Goal: Complete application form: Complete application form

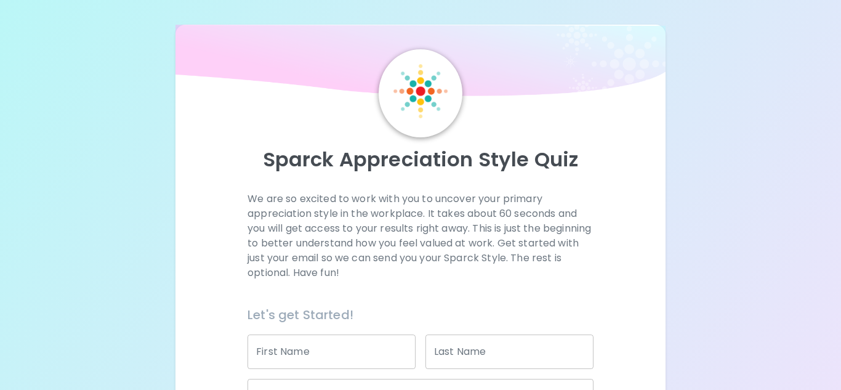
click at [301, 347] on div "First Name First Name" at bounding box center [332, 351] width 168 height 34
type input "[PERSON_NAME]"
click at [440, 349] on div "Last Name Last Name" at bounding box center [510, 351] width 168 height 34
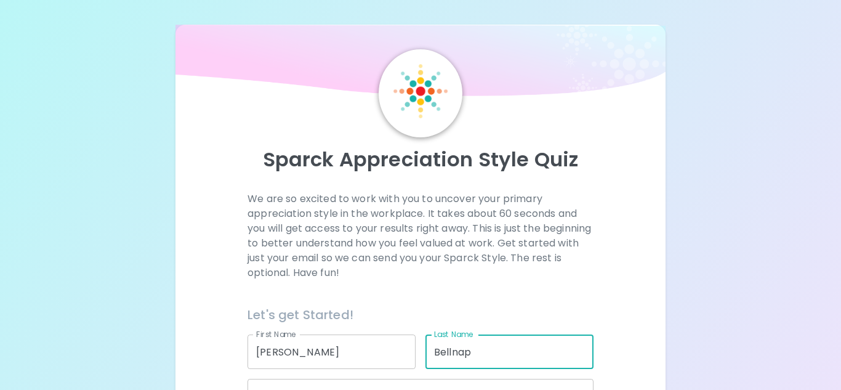
type input "Bellnap"
click at [639, 334] on div "We are so excited to work with you to uncover your primary appreciation style i…" at bounding box center [420, 385] width 461 height 386
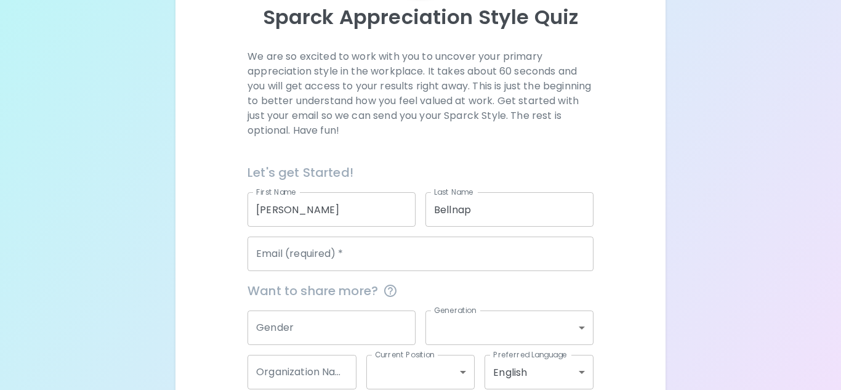
scroll to position [148, 0]
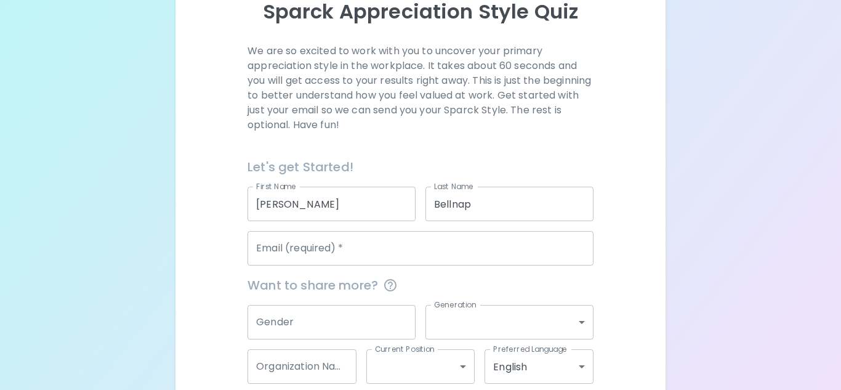
click at [294, 321] on input "Gender" at bounding box center [332, 322] width 168 height 34
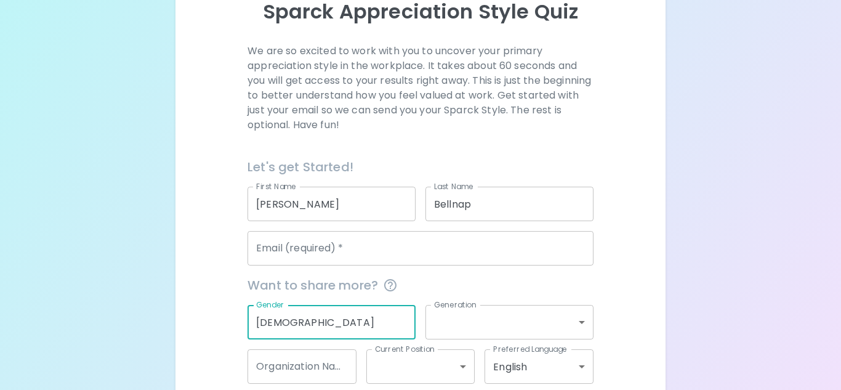
type input "[DEMOGRAPHIC_DATA]"
click at [522, 319] on body "Sparck Appreciation Style Quiz We are so excited to work with you to uncover yo…" at bounding box center [420, 153] width 841 height 602
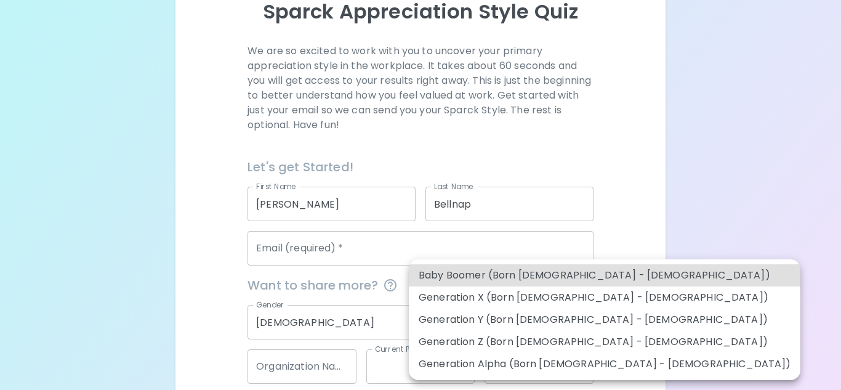
click at [483, 291] on li "Generation X (Born [DEMOGRAPHIC_DATA] - [DEMOGRAPHIC_DATA])" at bounding box center [605, 297] width 392 height 22
type input "generation_x"
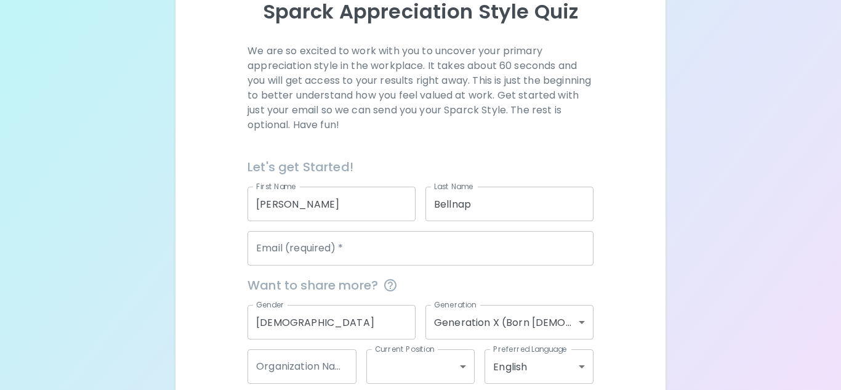
click at [628, 262] on div "We are so excited to work with you to uncover your primary appreciation style i…" at bounding box center [420, 237] width 461 height 386
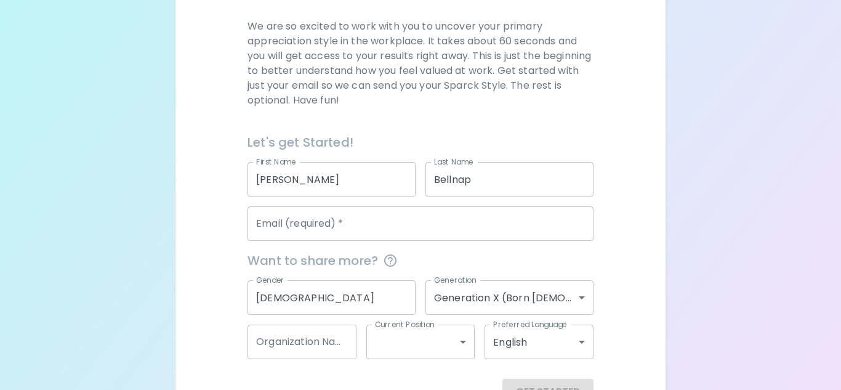
scroll to position [212, 0]
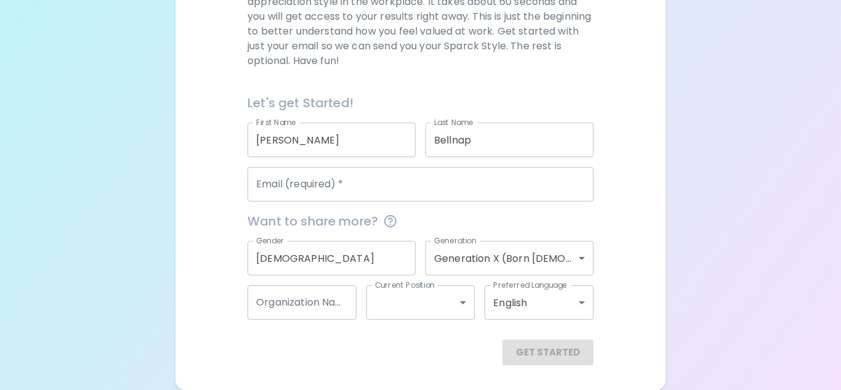
click at [447, 302] on body "[PERSON_NAME] Appreciation Style Quiz We are so excited to work with you to unc…" at bounding box center [420, 89] width 841 height 602
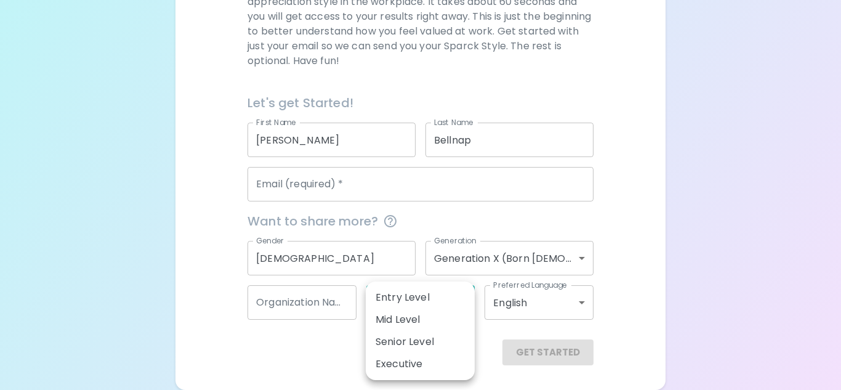
click at [317, 373] on div at bounding box center [420, 195] width 841 height 390
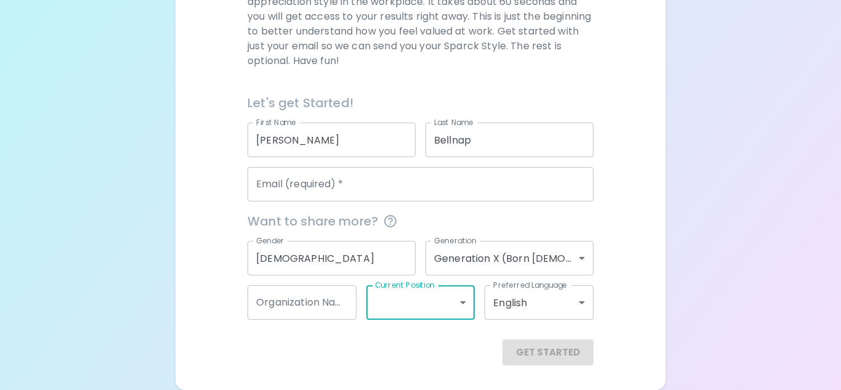
click at [344, 187] on input "Email (required)   *" at bounding box center [421, 184] width 346 height 34
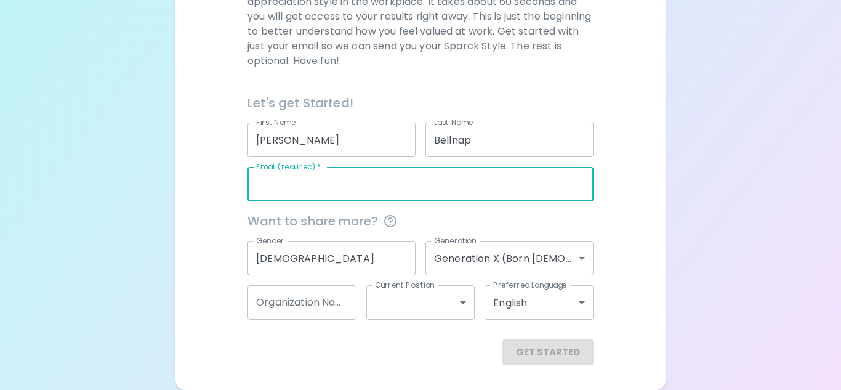
type input "[EMAIL_ADDRESS][DOMAIN_NAME]"
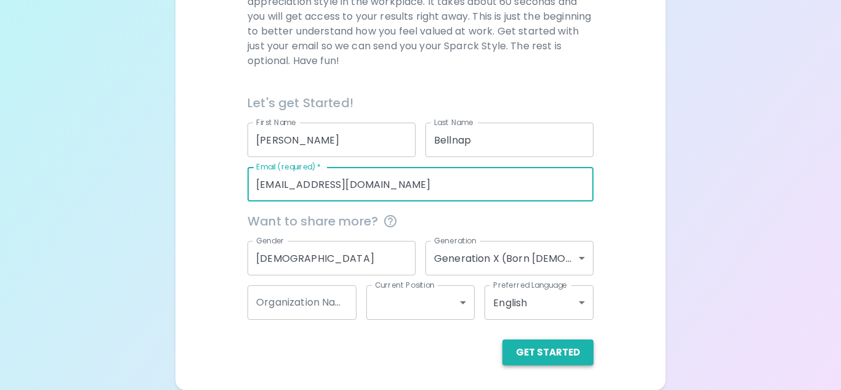
click at [556, 355] on button "Get Started" at bounding box center [548, 352] width 91 height 26
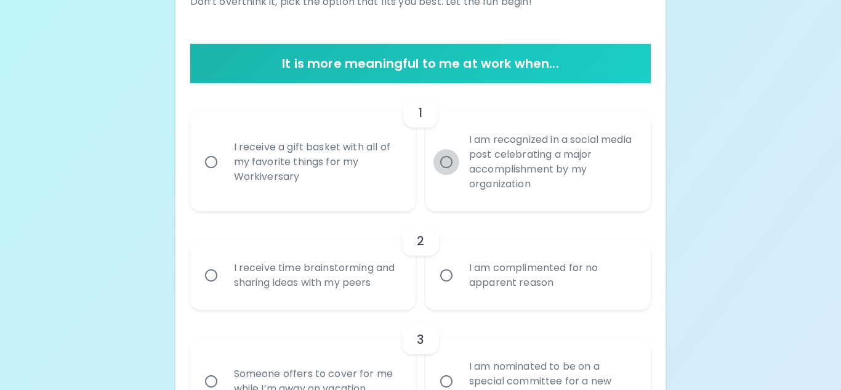
click at [448, 159] on input "I am recognized in a social media post celebrating a major accomplishment by my…" at bounding box center [447, 162] width 26 height 26
radio input "true"
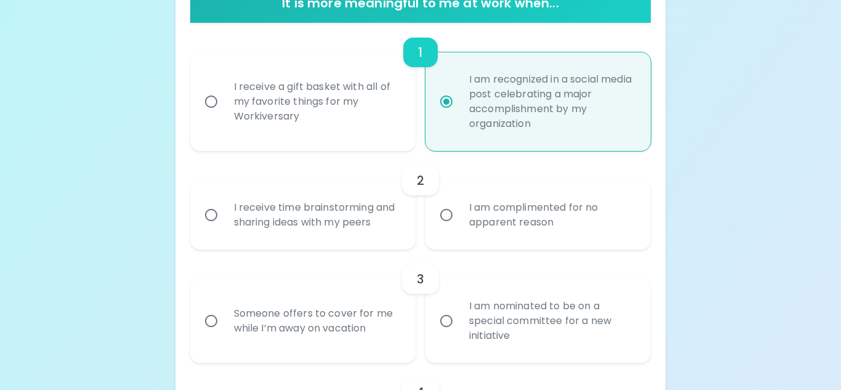
scroll to position [310, 0]
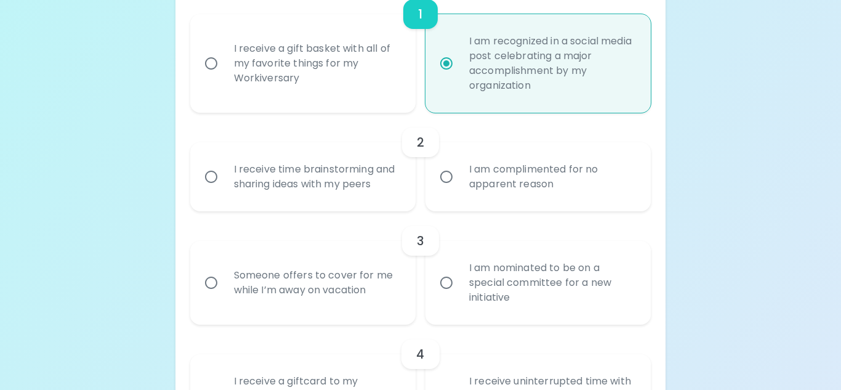
click at [448, 174] on input "I am complimented for no apparent reason" at bounding box center [447, 177] width 26 height 26
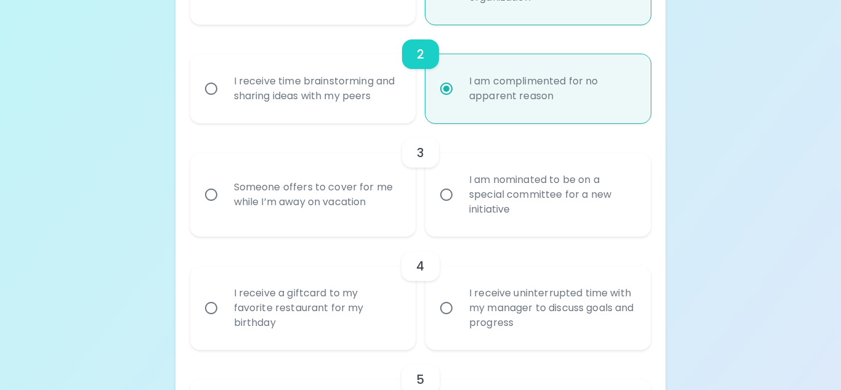
scroll to position [409, 0]
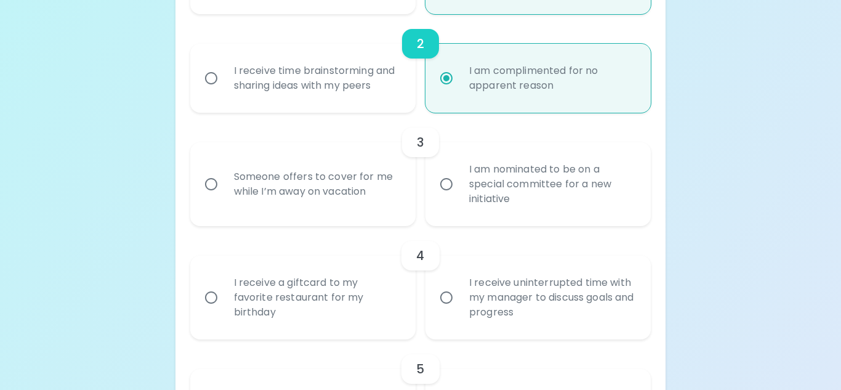
radio input "true"
click at [211, 184] on input "Someone offers to cover for me while I’m away on vacation" at bounding box center [211, 184] width 26 height 26
radio input "false"
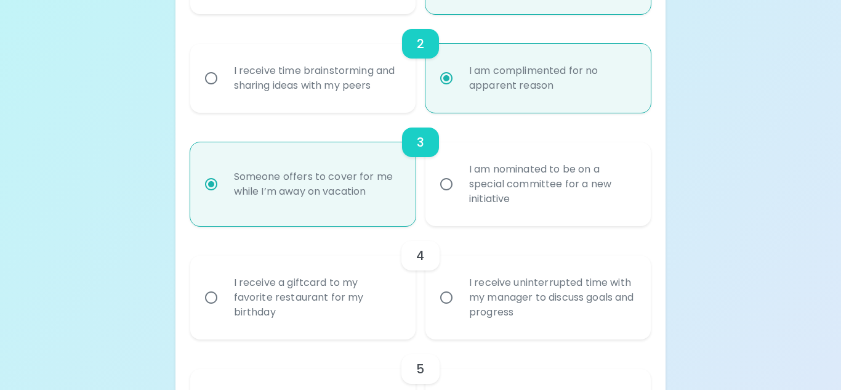
scroll to position [508, 0]
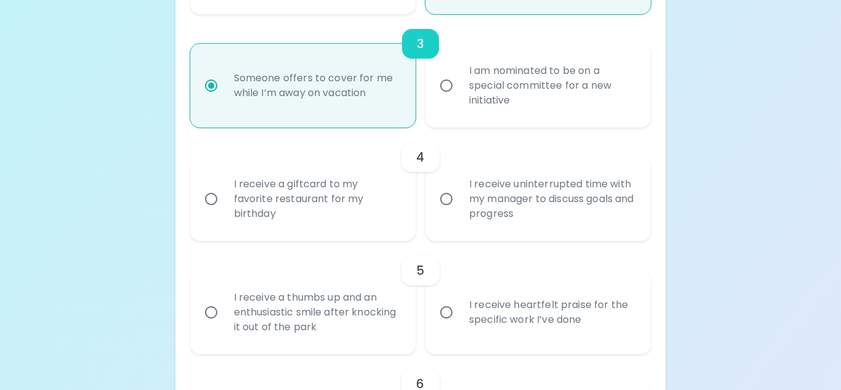
radio input "true"
click at [448, 310] on input "I receive heartfelt praise for the specific work I’ve done" at bounding box center [447, 312] width 26 height 26
radio input "false"
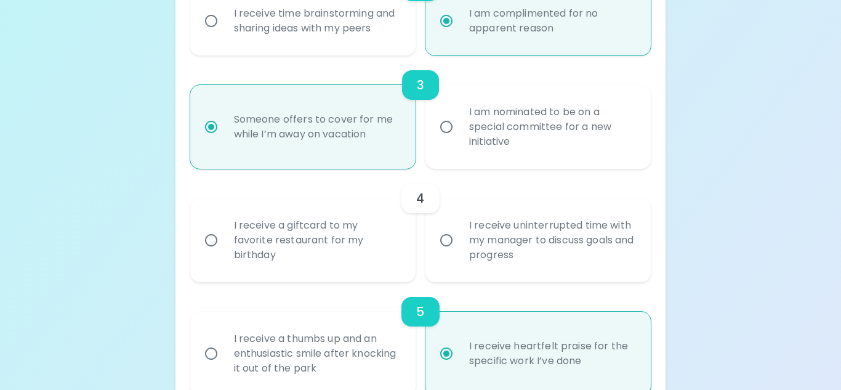
scroll to position [503, 0]
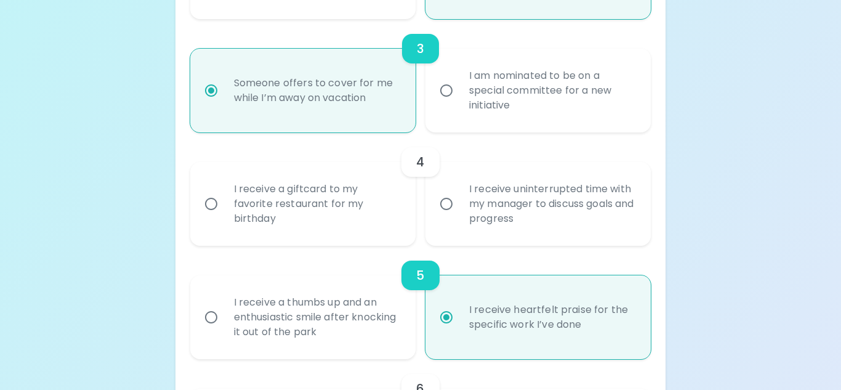
radio input "true"
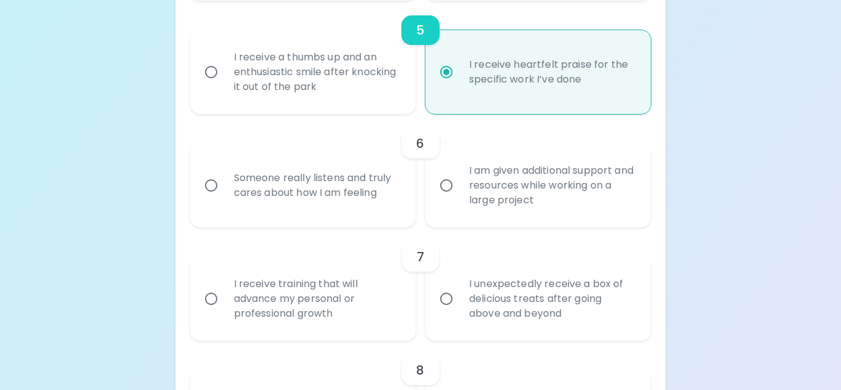
scroll to position [749, 0]
click at [208, 184] on input "Someone really listens and truly cares about how I am feeling" at bounding box center [211, 184] width 26 height 26
radio input "false"
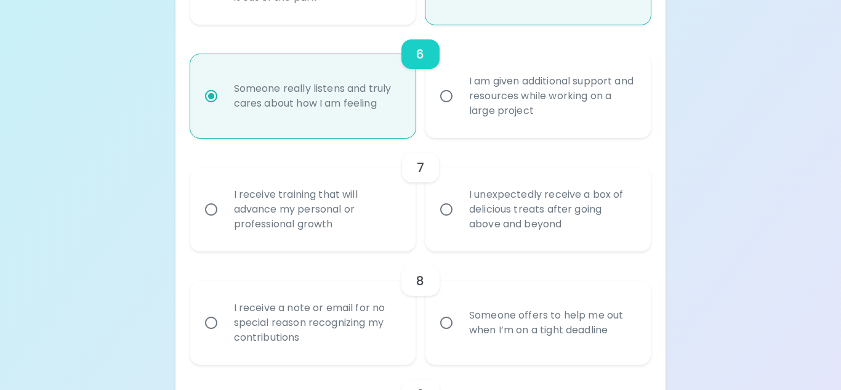
scroll to position [848, 0]
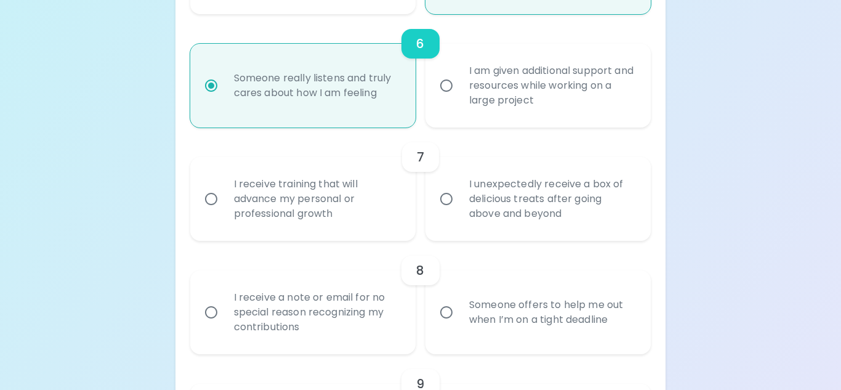
radio input "true"
click at [214, 198] on input "I receive training that will advance my personal or professional growth" at bounding box center [211, 199] width 26 height 26
radio input "false"
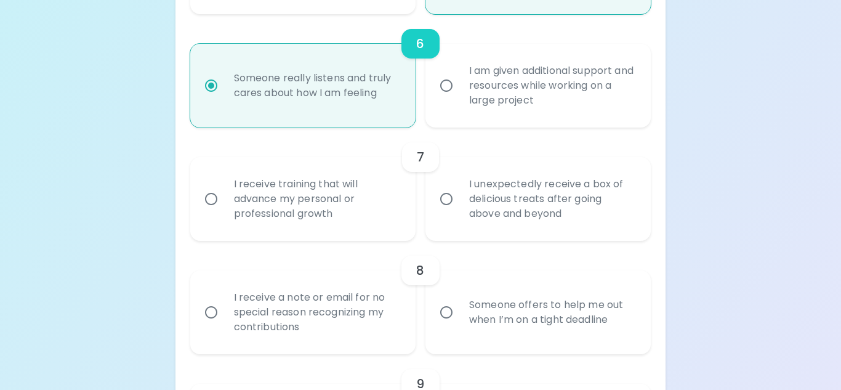
radio input "false"
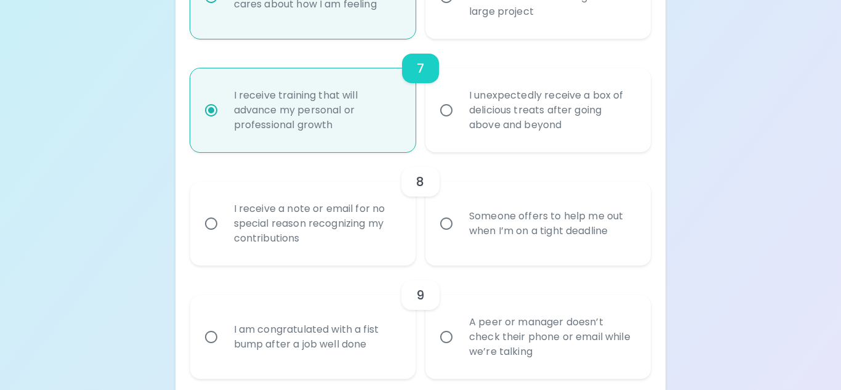
scroll to position [946, 0]
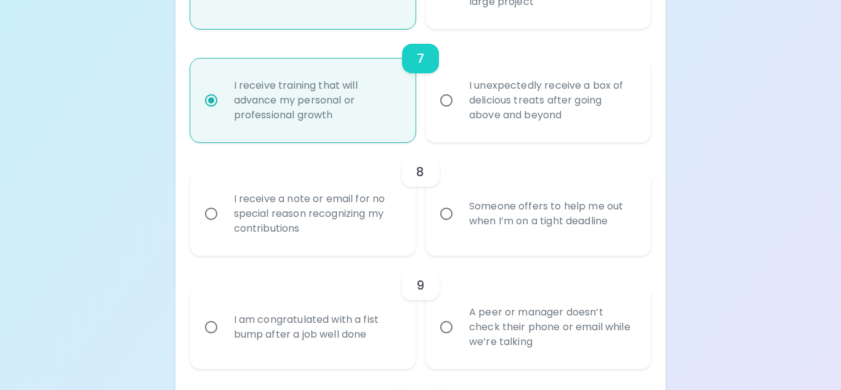
radio input "true"
click at [214, 211] on input "I receive a note or email for no special reason recognizing my contributions" at bounding box center [211, 214] width 26 height 26
radio input "false"
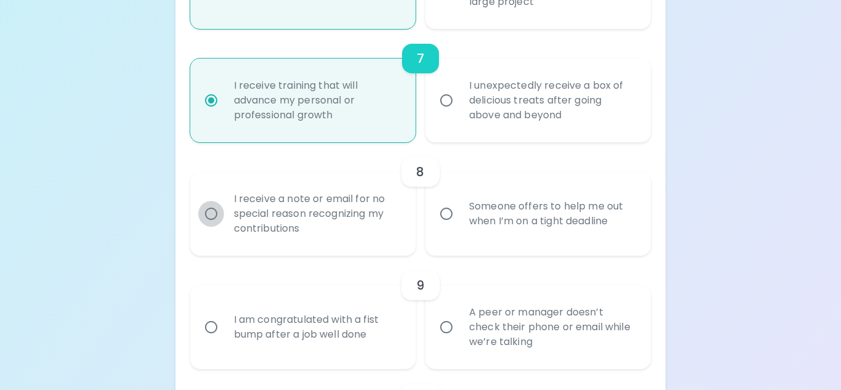
radio input "false"
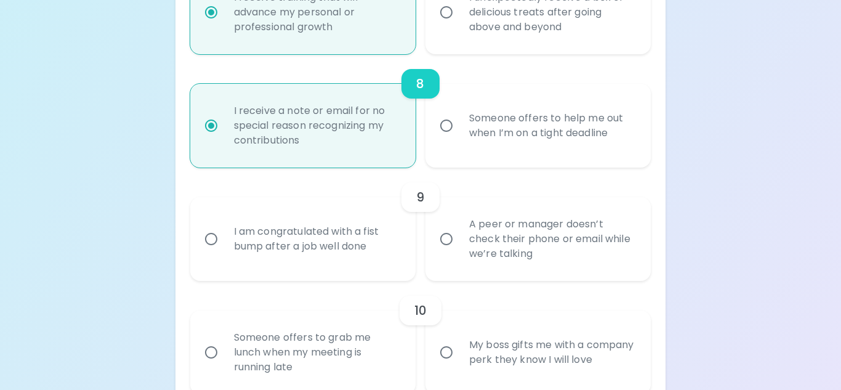
scroll to position [1045, 0]
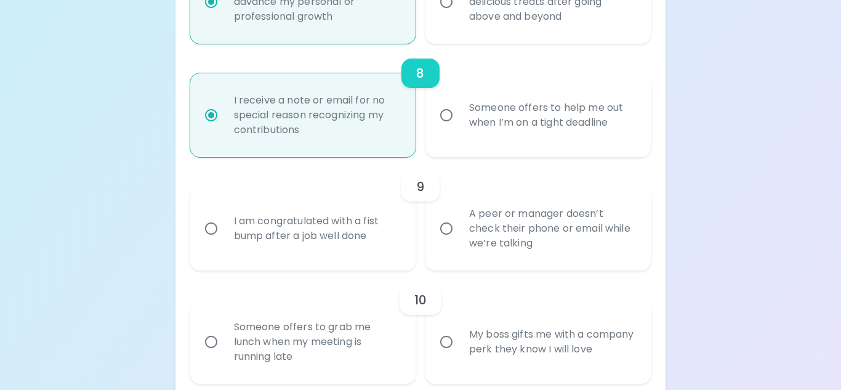
radio input "true"
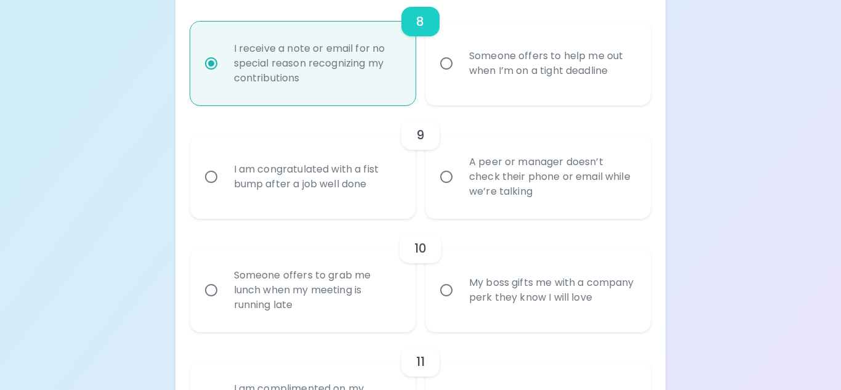
scroll to position [1099, 0]
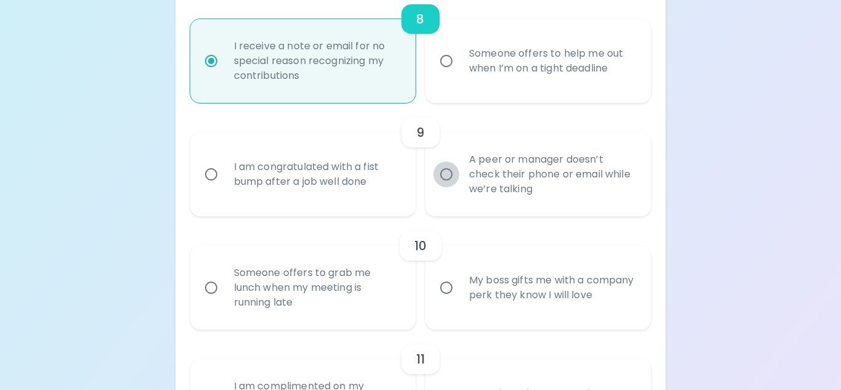
click at [448, 174] on input "A peer or manager doesn’t check their phone or email while we’re talking" at bounding box center [447, 174] width 26 height 26
radio input "false"
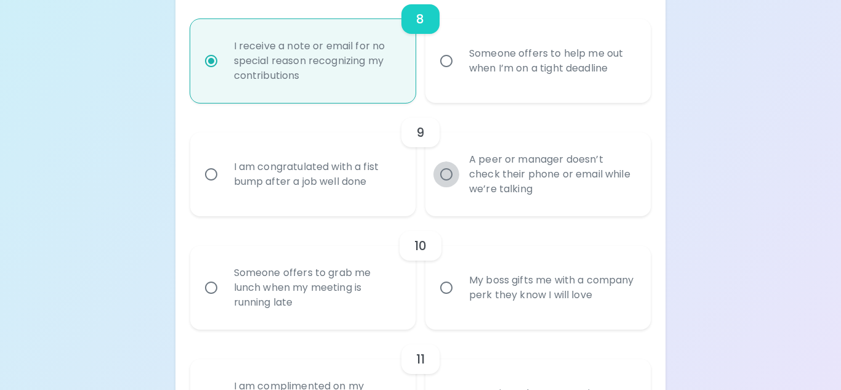
radio input "false"
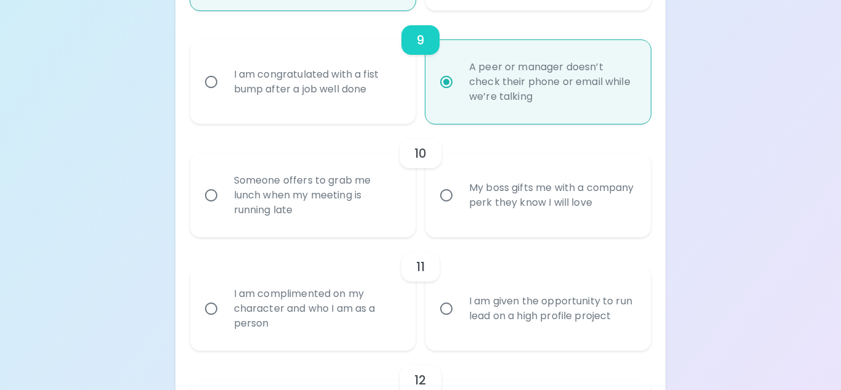
scroll to position [1197, 0]
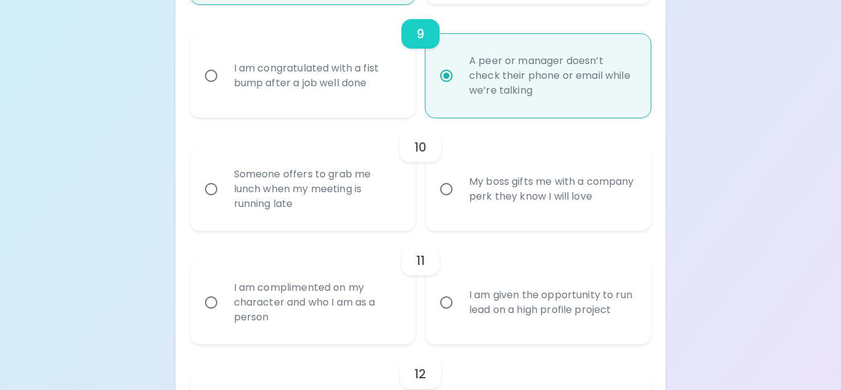
radio input "true"
click at [208, 188] on input "Someone offers to grab me lunch when my meeting is running late" at bounding box center [211, 189] width 26 height 26
radio input "false"
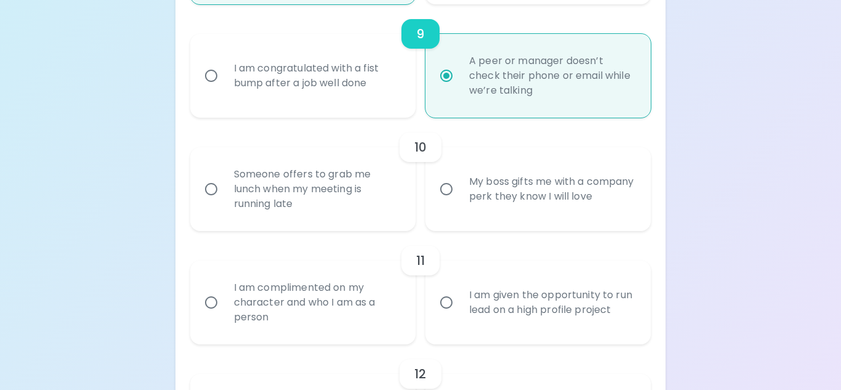
radio input "false"
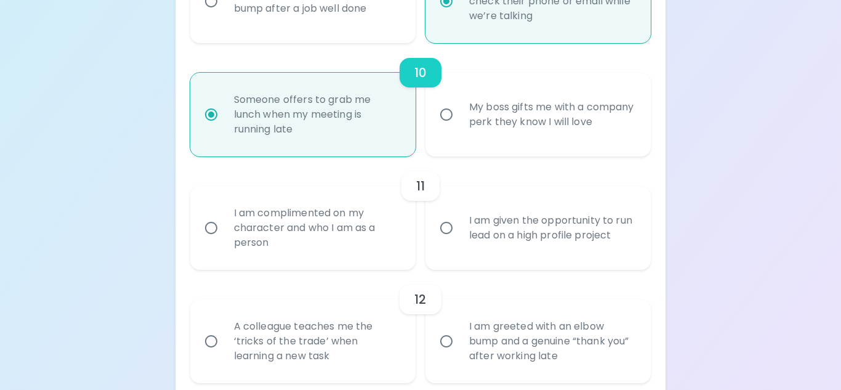
scroll to position [1296, 0]
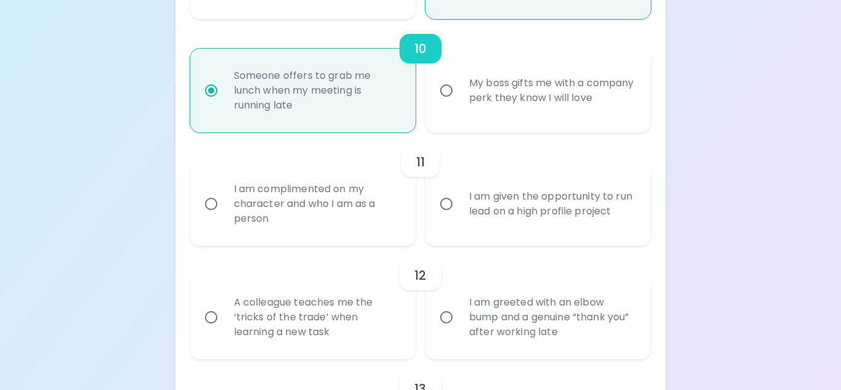
radio input "true"
click at [210, 198] on input "I am complimented on my character and who I am as a person" at bounding box center [211, 204] width 26 height 26
radio input "false"
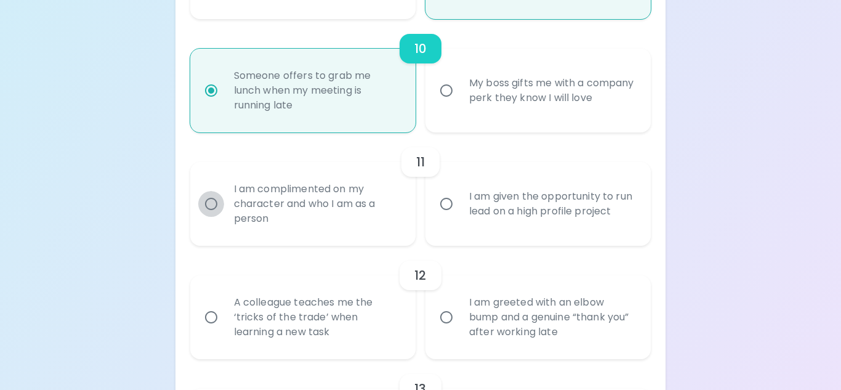
radio input "false"
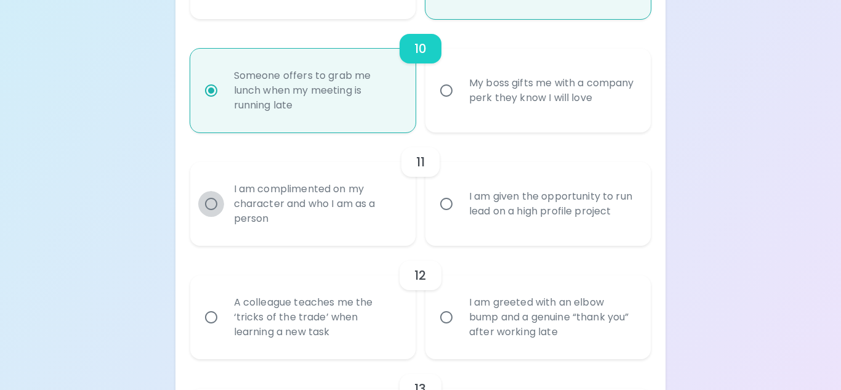
radio input "false"
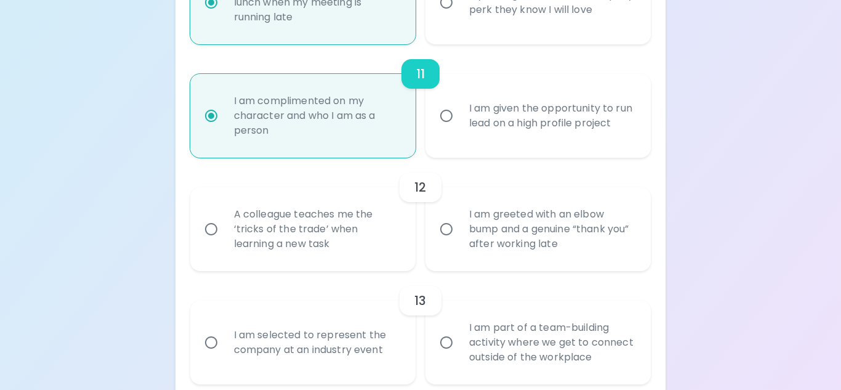
scroll to position [1395, 0]
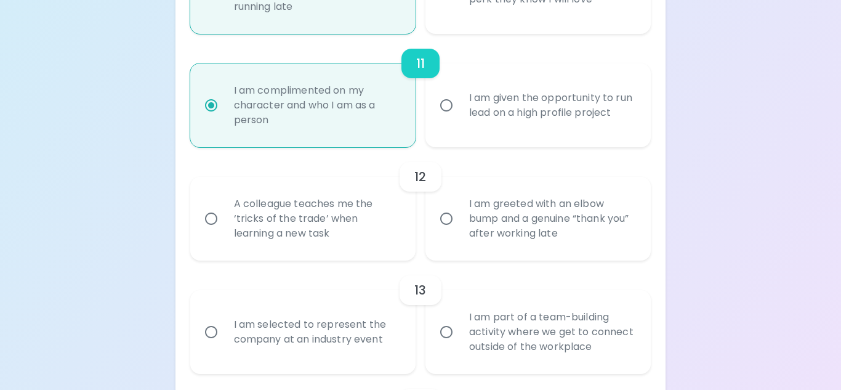
radio input "true"
click at [213, 217] on input "A colleague teaches me the ‘tricks of the trade’ when learning a new task" at bounding box center [211, 219] width 26 height 26
radio input "false"
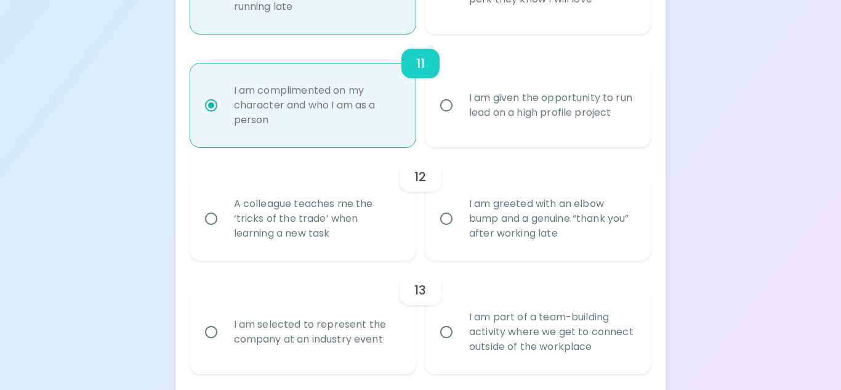
radio input "false"
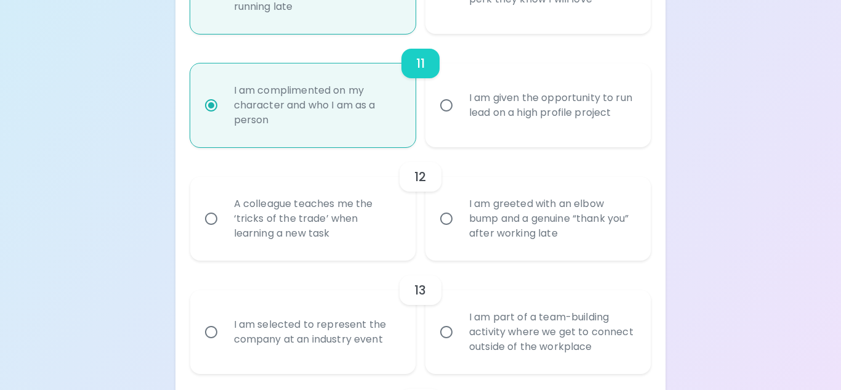
radio input "false"
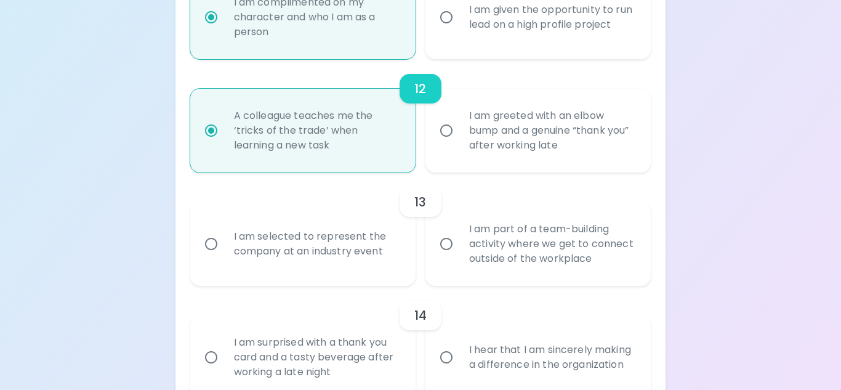
scroll to position [1493, 0]
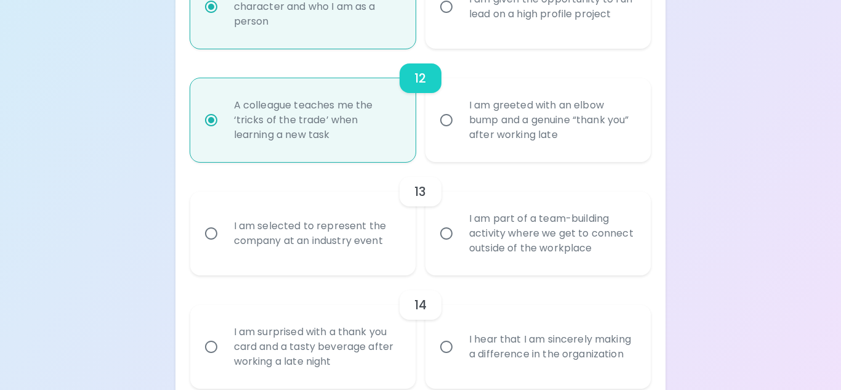
radio input "true"
click at [447, 233] on input "I am part of a team-building activity where we get to connect outside of the wo…" at bounding box center [447, 234] width 26 height 26
radio input "false"
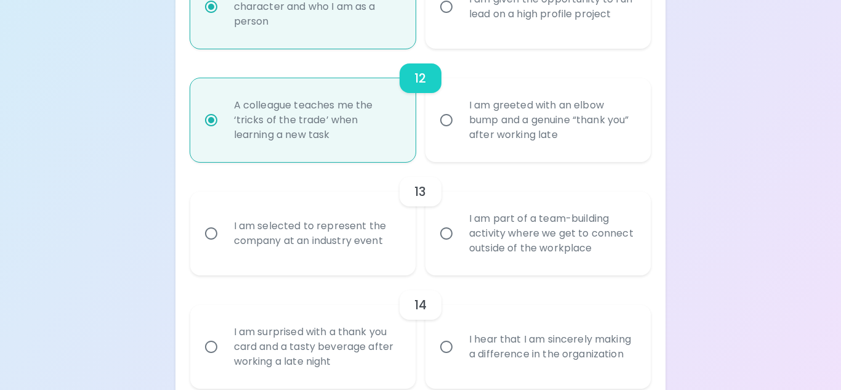
radio input "false"
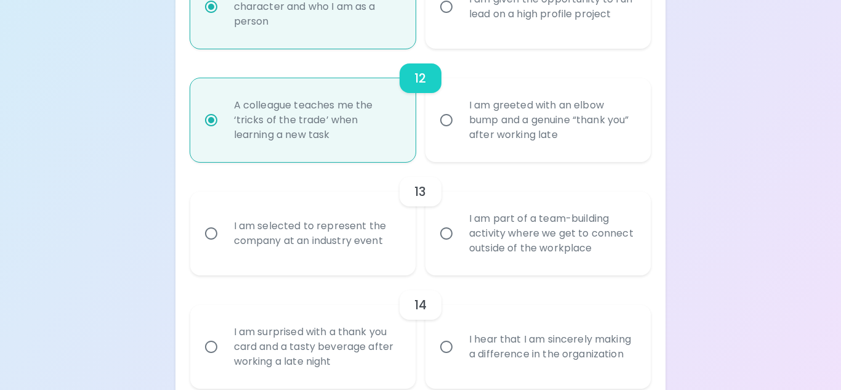
radio input "false"
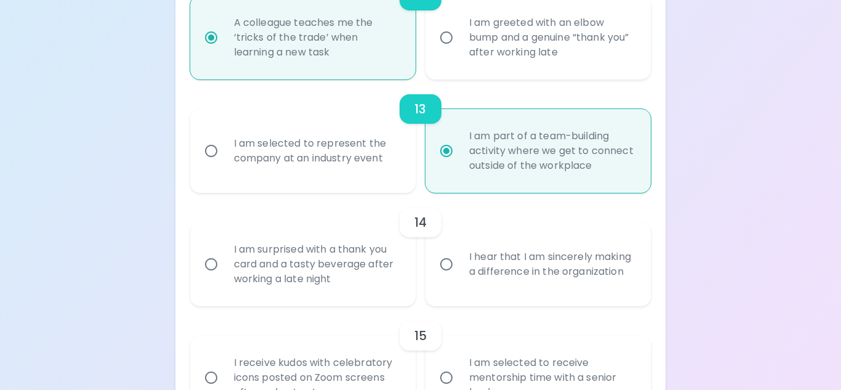
scroll to position [1592, 0]
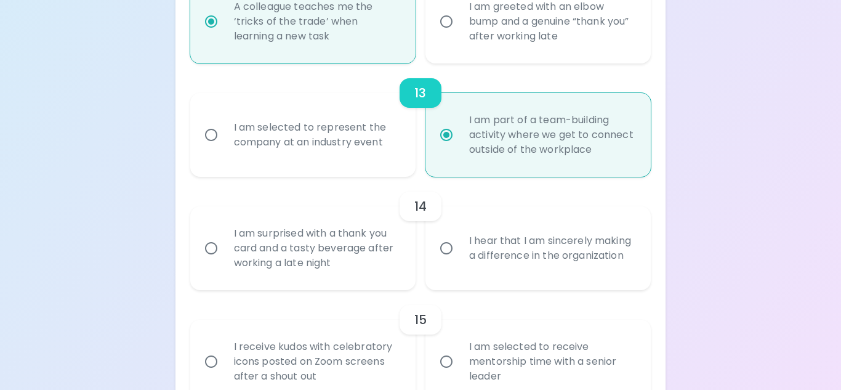
click at [198, 235] on input "I am surprised with a thank you card and a tasty beverage after working a late …" at bounding box center [211, 248] width 26 height 26
radio input "false"
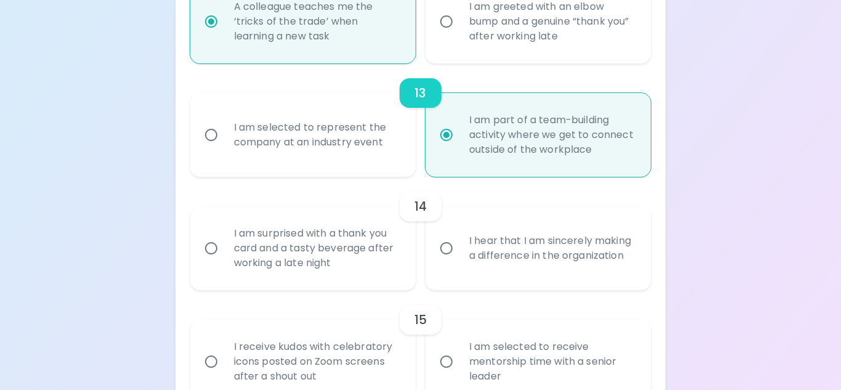
radio input "false"
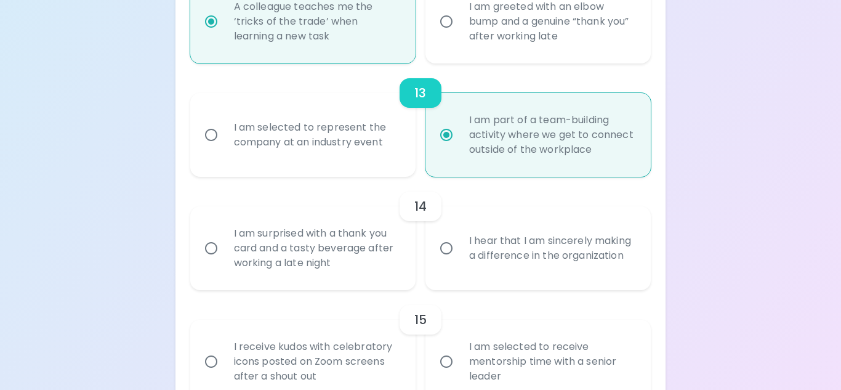
radio input "false"
radio input "true"
radio input "false"
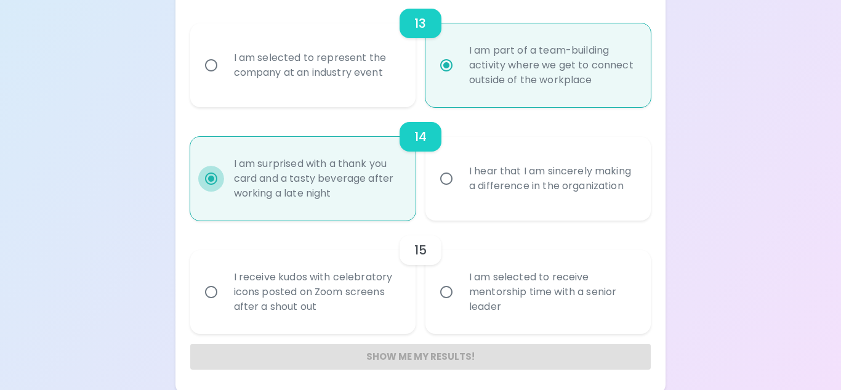
scroll to position [1666, 0]
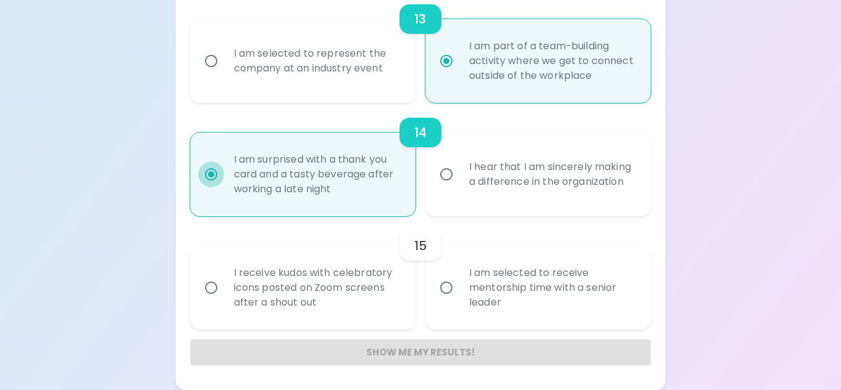
click at [434, 161] on input "I hear that I am sincerely making a difference in the organization" at bounding box center [447, 174] width 26 height 26
radio input "false"
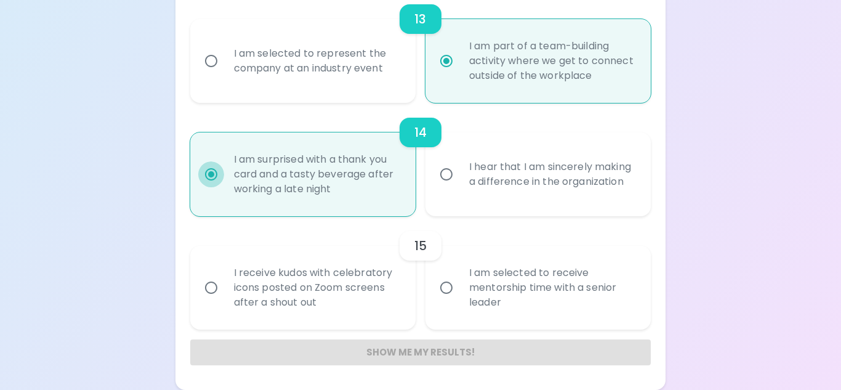
radio input "false"
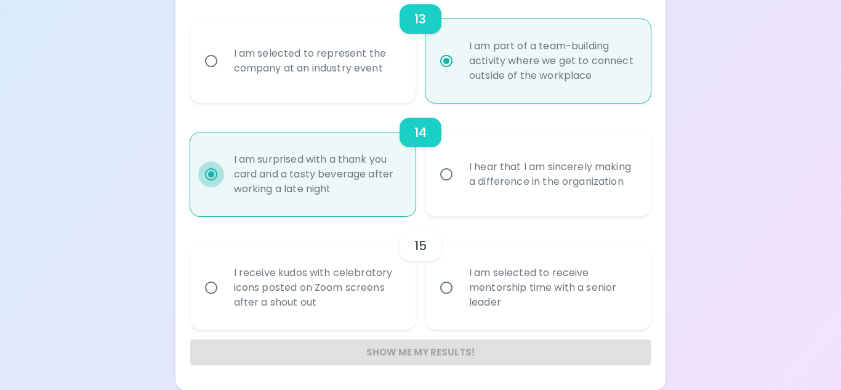
radio input "false"
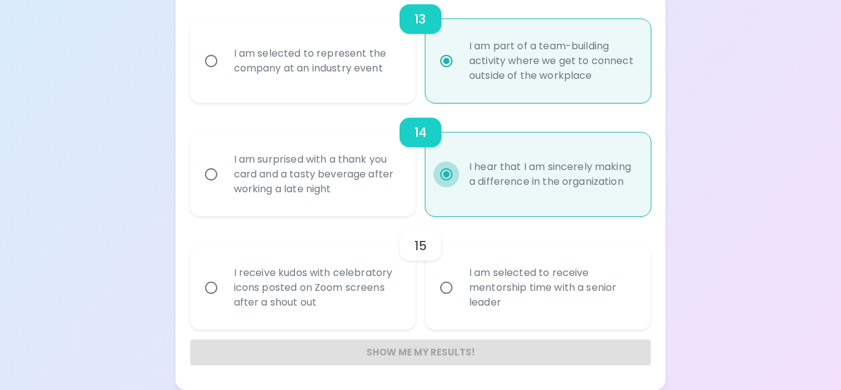
radio input "true"
click at [213, 287] on input "I receive kudos with celebratory icons posted on Zoom screens after a shout out" at bounding box center [211, 288] width 26 height 26
radio input "false"
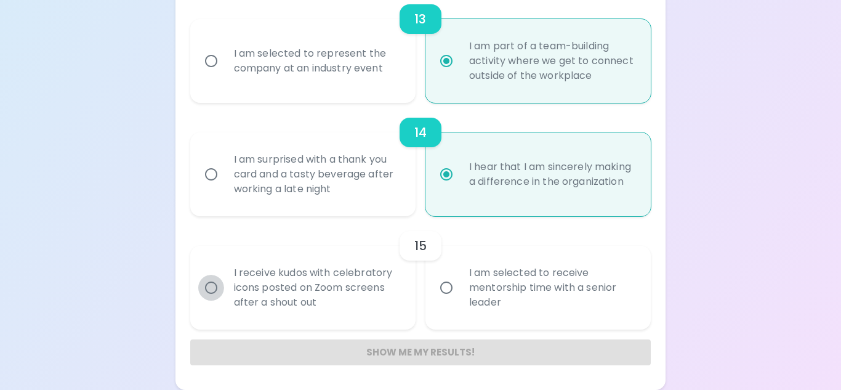
radio input "false"
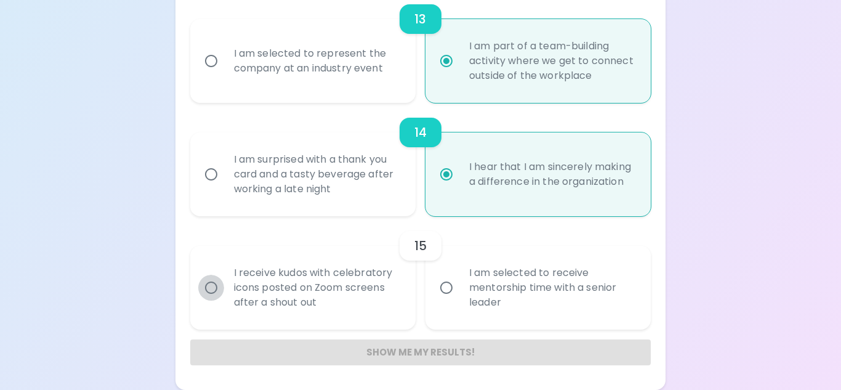
radio input "false"
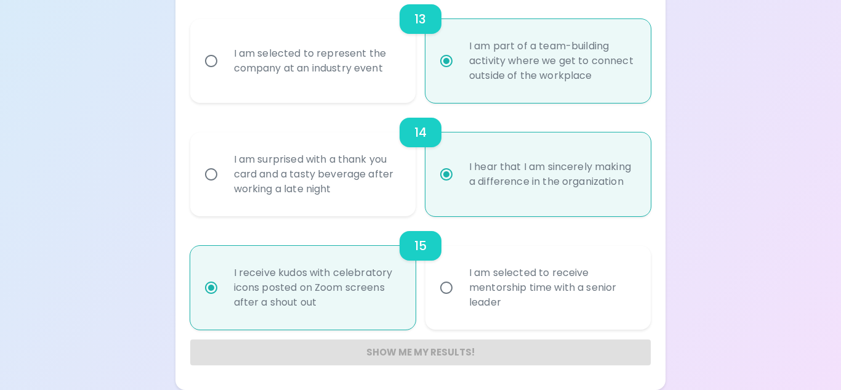
radio input "true"
click at [394, 354] on div "Show me my results!" at bounding box center [420, 352] width 461 height 26
click at [434, 356] on div "Show me my results!" at bounding box center [420, 352] width 461 height 26
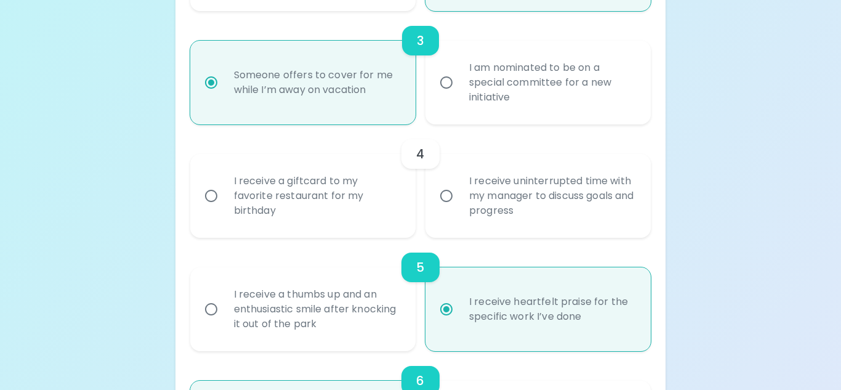
scroll to position [512, 0]
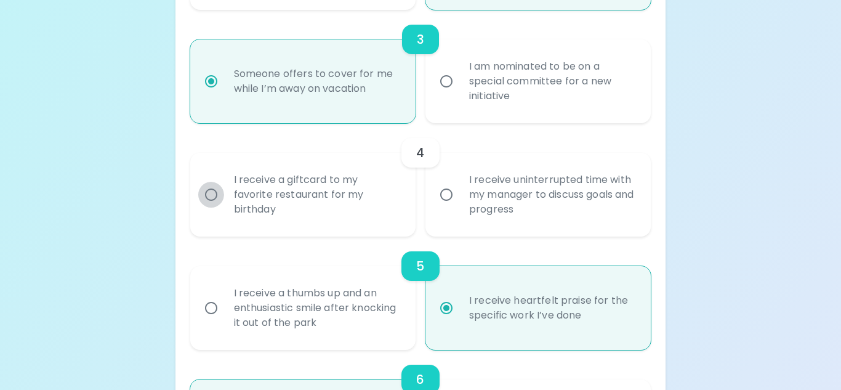
click at [216, 195] on input "I receive a giftcard to my favorite restaurant for my birthday" at bounding box center [211, 195] width 26 height 26
radio input "false"
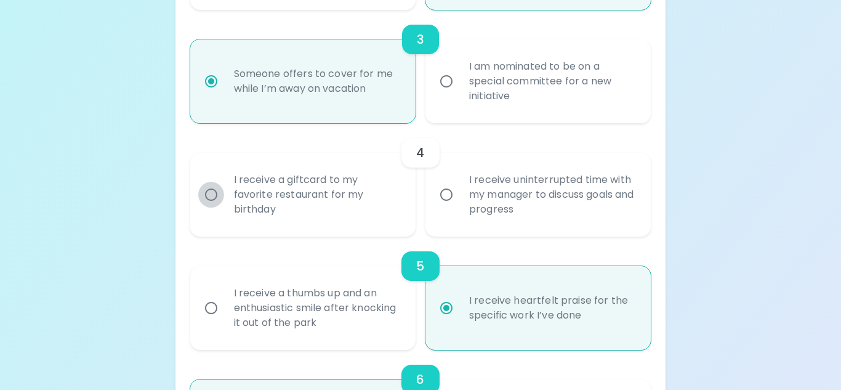
radio input "false"
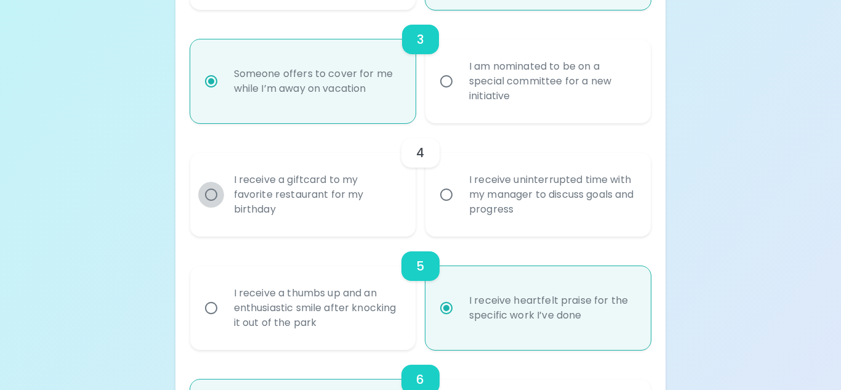
radio input "false"
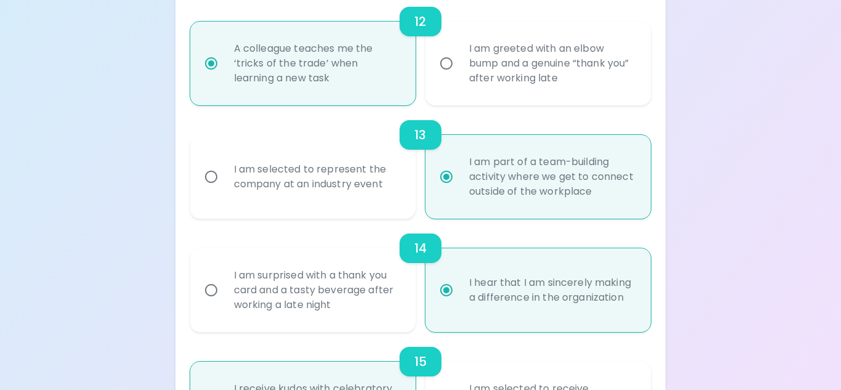
scroll to position [1666, 0]
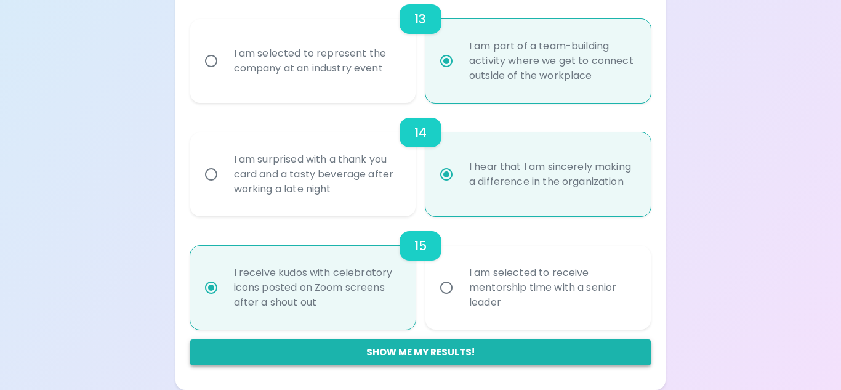
radio input "true"
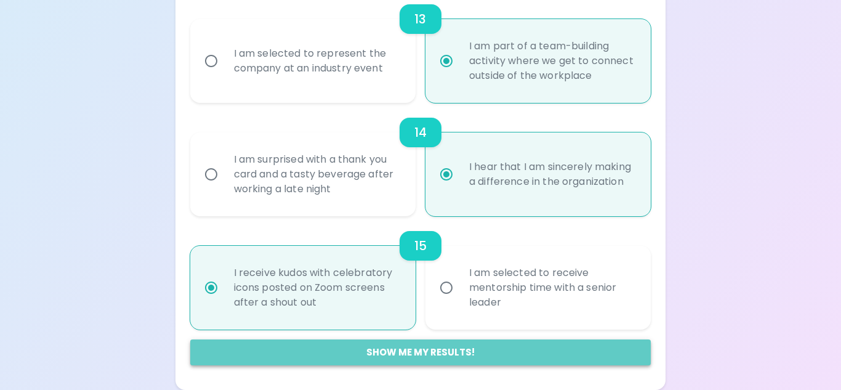
click at [544, 359] on button "Show me my results!" at bounding box center [420, 352] width 461 height 26
radio input "false"
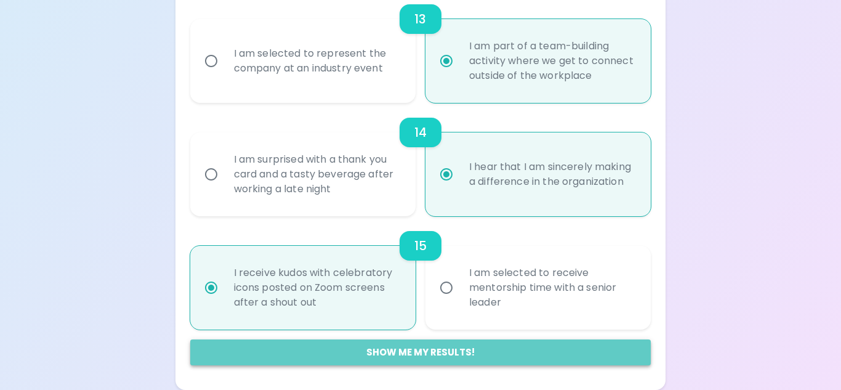
radio input "false"
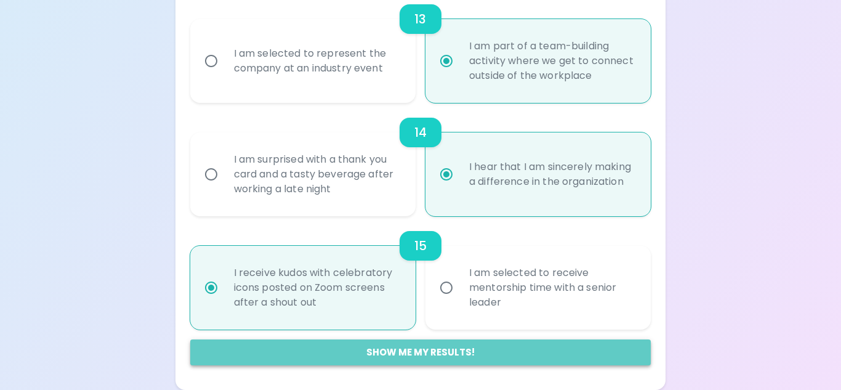
radio input "false"
radio input "true"
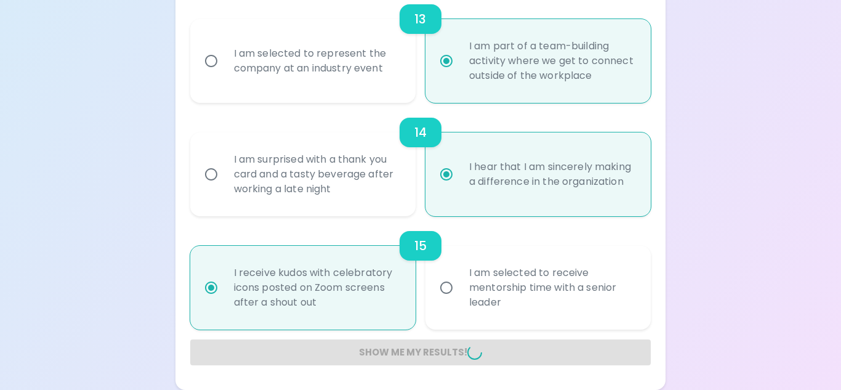
radio input "false"
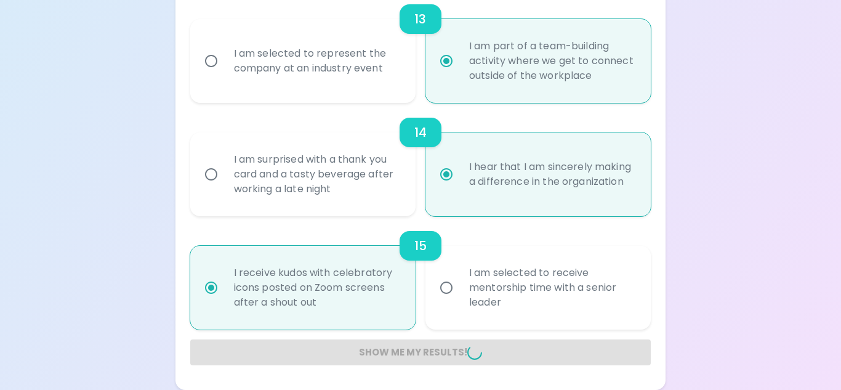
radio input "false"
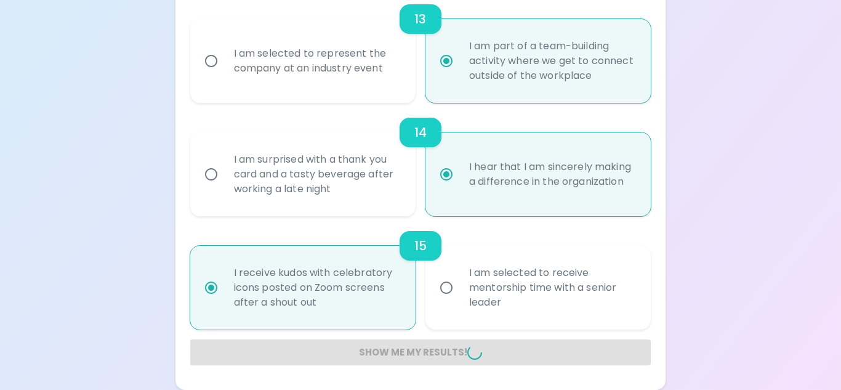
radio input "false"
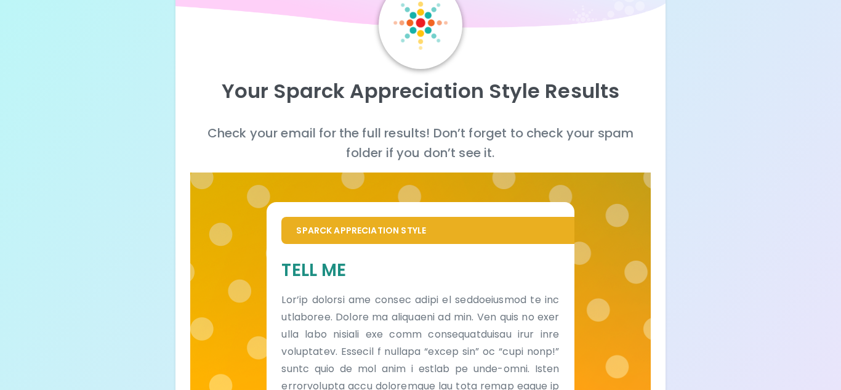
scroll to position [54, 0]
